Goal: Information Seeking & Learning: Understand process/instructions

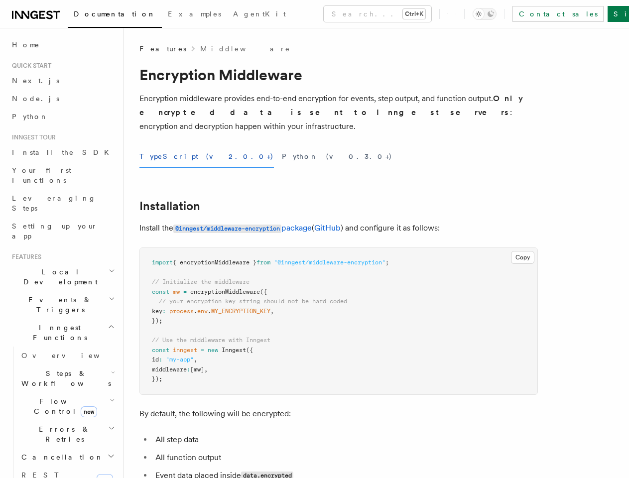
click at [334, 14] on button "Search... Ctrl+K" at bounding box center [378, 14] width 108 height 16
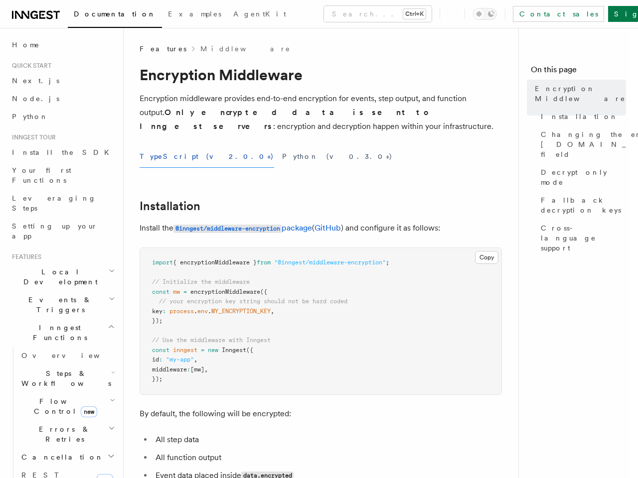
click at [500, 14] on div at bounding box center [319, 239] width 638 height 478
click at [58, 242] on div at bounding box center [319, 239] width 638 height 478
click at [58, 260] on div at bounding box center [319, 239] width 638 height 478
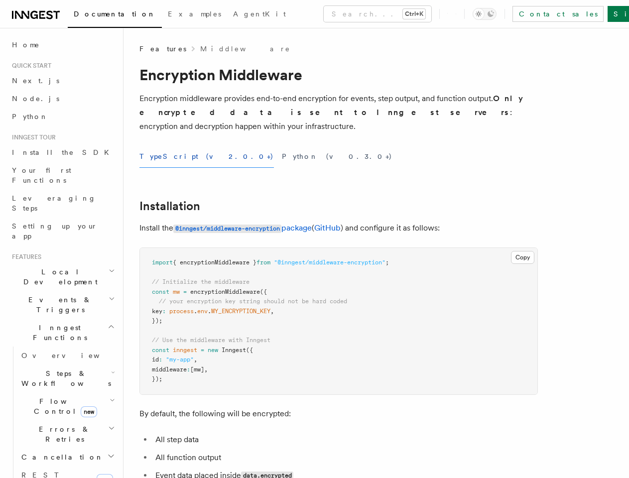
click at [63, 369] on span "Steps & Workflows" at bounding box center [64, 379] width 94 height 20
click at [63, 416] on span "Function steps" at bounding box center [69, 420] width 77 height 8
